Goal: Find specific page/section: Find specific page/section

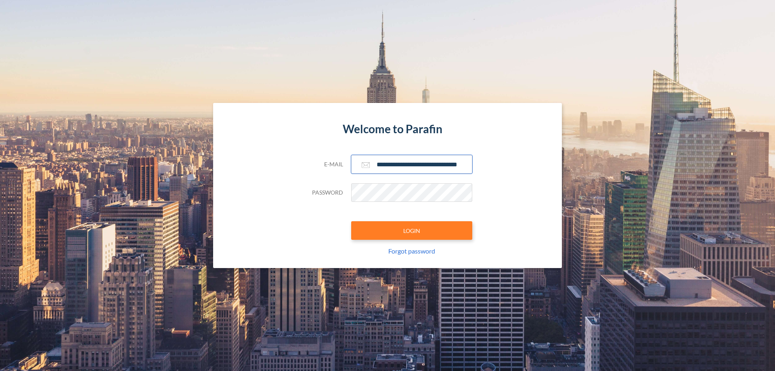
type input "**********"
click at [411, 230] on button "LOGIN" at bounding box center [411, 230] width 121 height 19
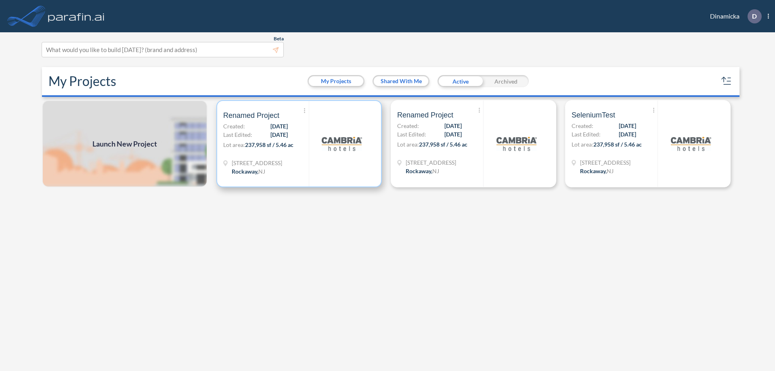
scroll to position [2, 0]
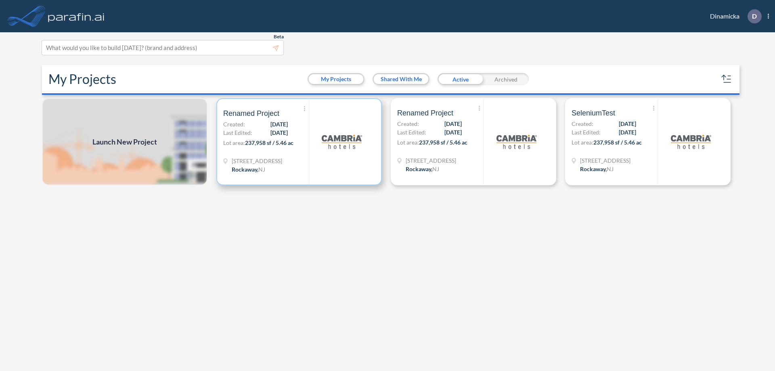
click at [299, 142] on p "Lot area: 237,958 sf / 5.46 ac" at bounding box center [266, 144] width 86 height 12
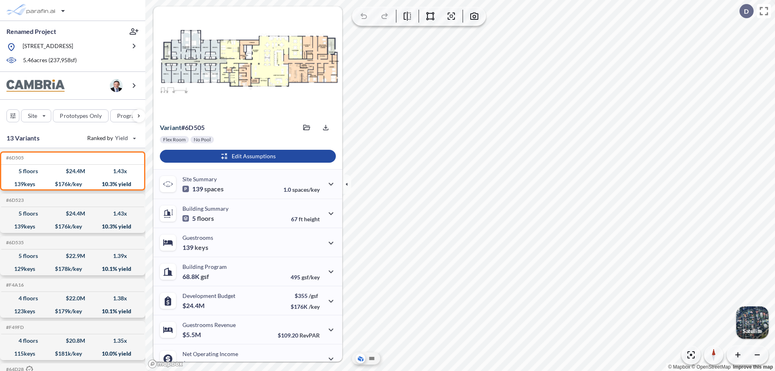
scroll to position [41, 0]
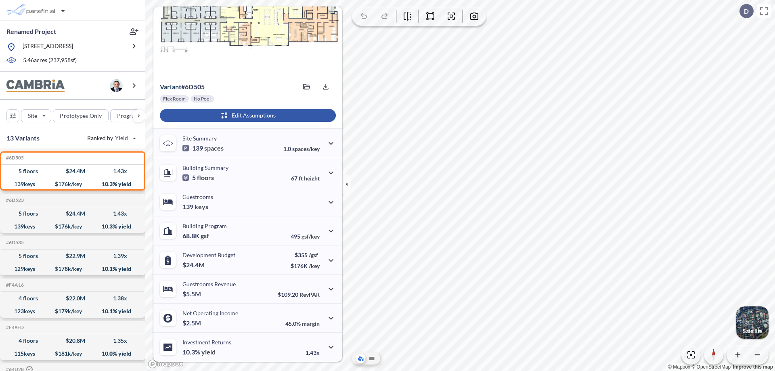
click at [246, 115] on div "button" at bounding box center [248, 115] width 176 height 13
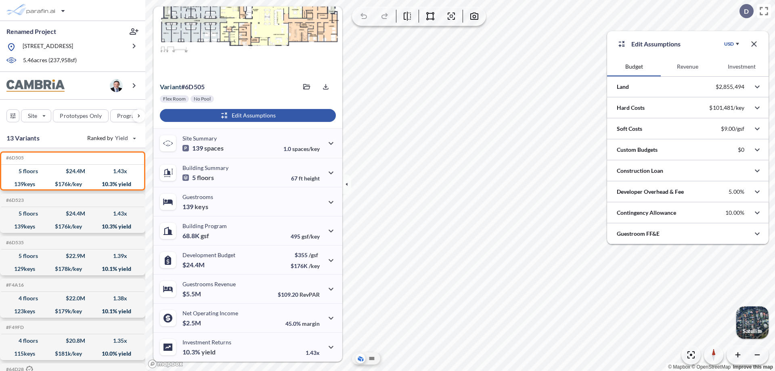
click at [741, 67] on button "Investment" at bounding box center [741, 66] width 54 height 19
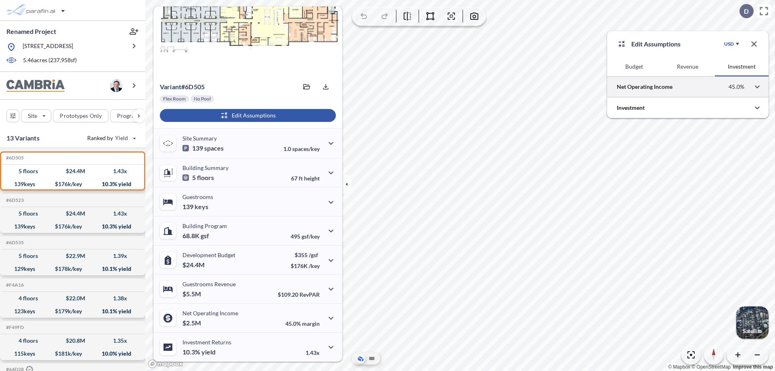
click at [687, 87] on div at bounding box center [687, 86] width 161 height 21
